Goal: Find specific page/section

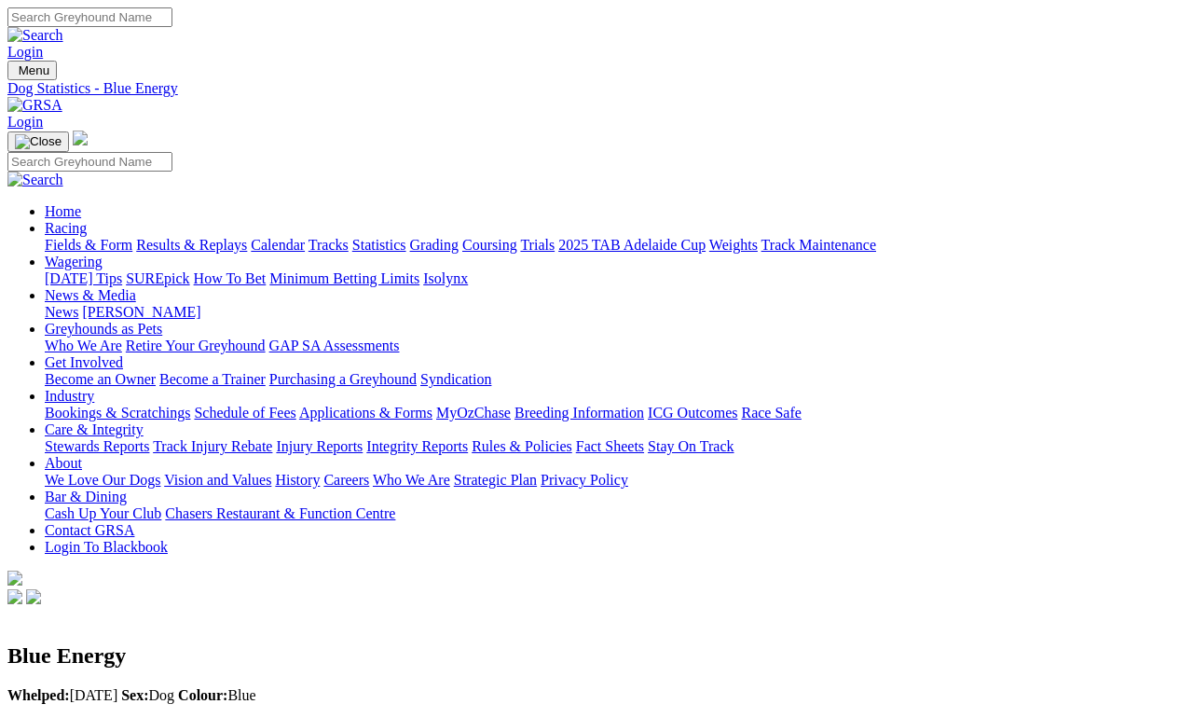
click at [70, 237] on link "Fields & Form" at bounding box center [89, 245] width 88 height 16
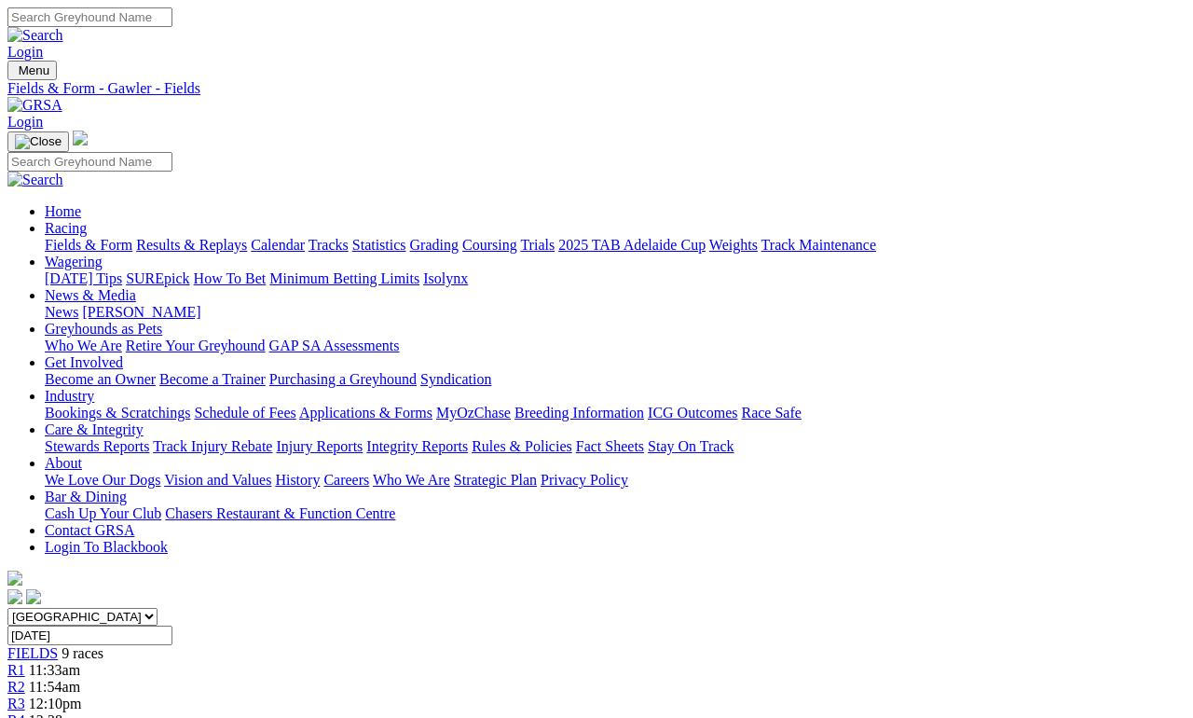
click at [88, 237] on link "Fields & Form" at bounding box center [89, 245] width 88 height 16
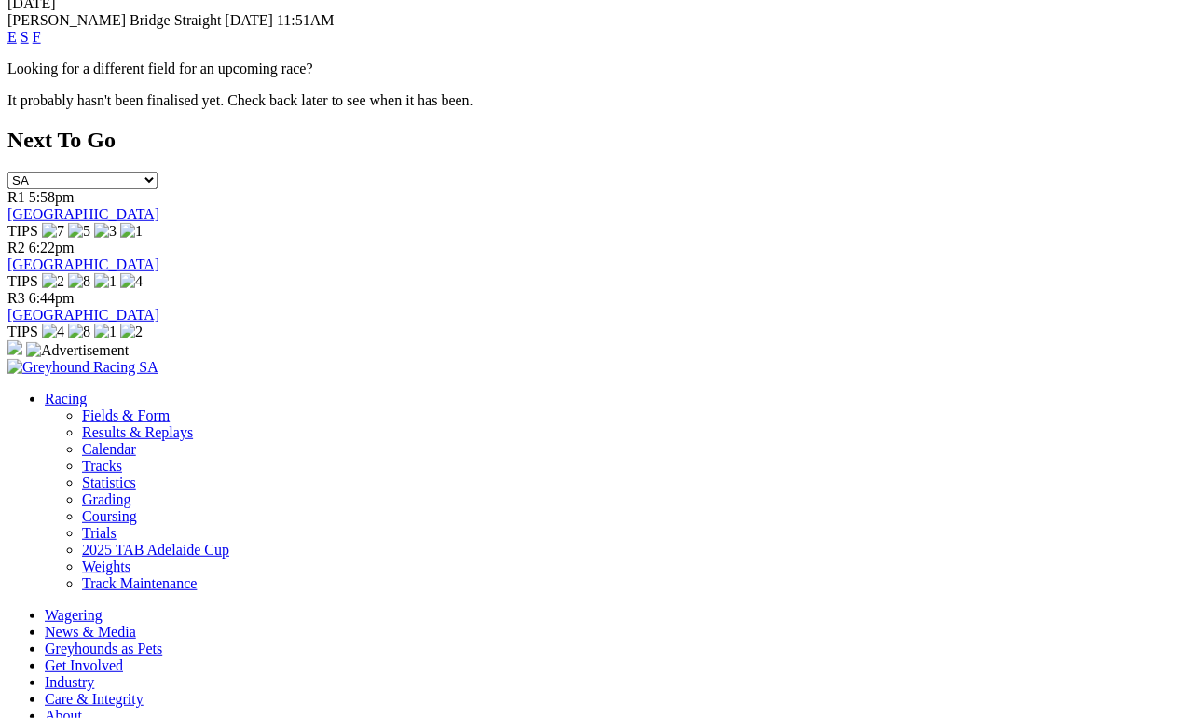
scroll to position [801, 0]
